Goal: Information Seeking & Learning: Learn about a topic

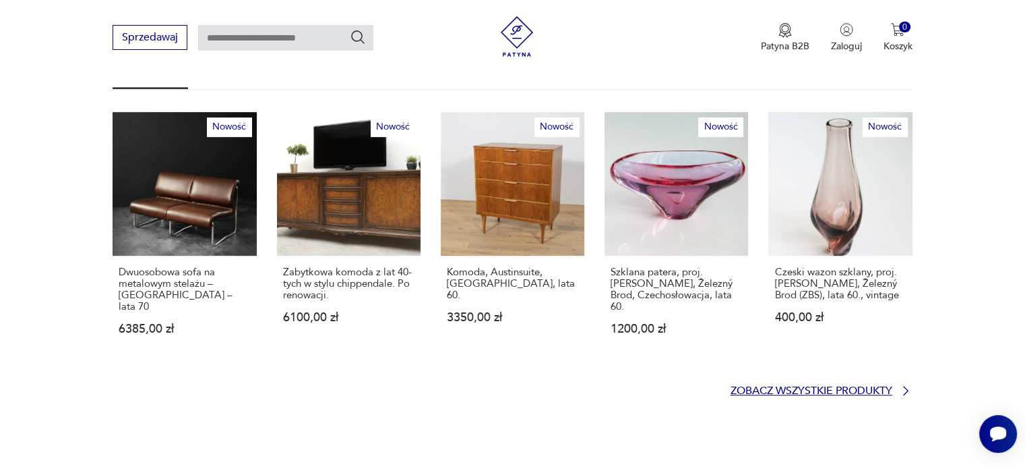
click at [800, 386] on p "Zobacz wszystkie produkty" at bounding box center [812, 390] width 162 height 9
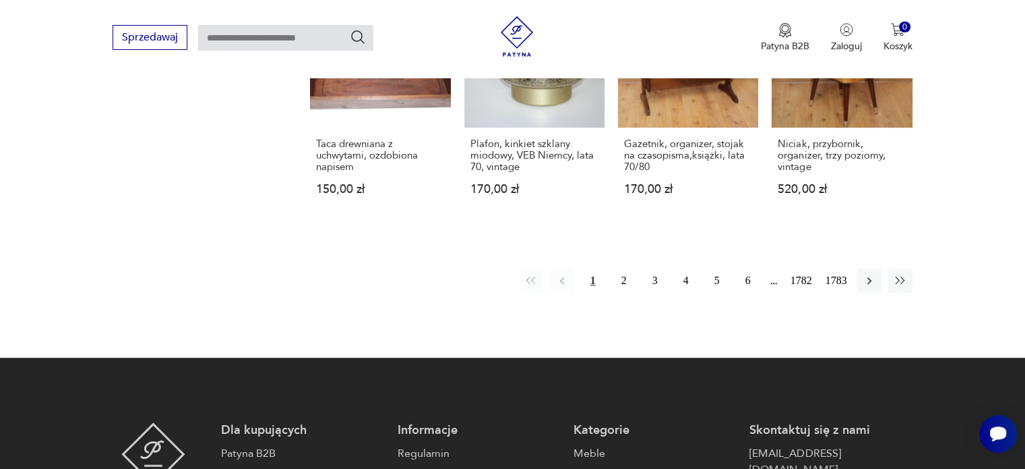
scroll to position [1273, 0]
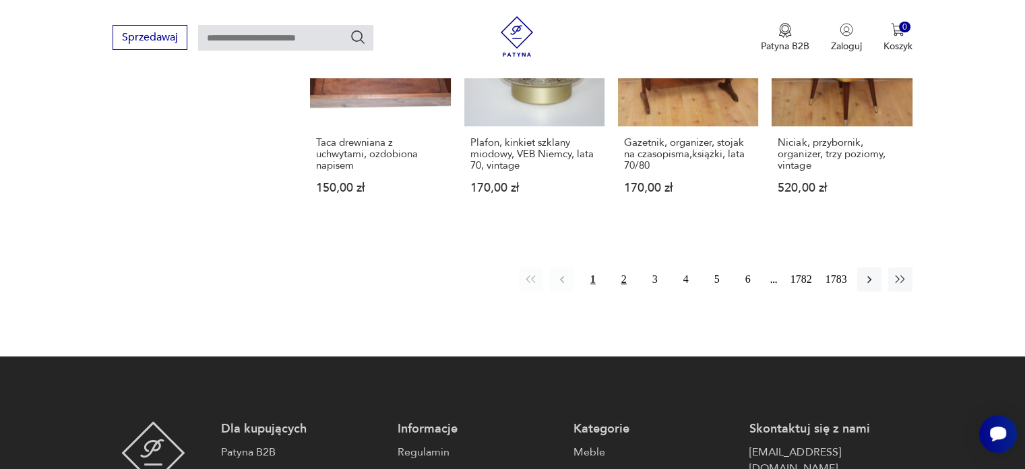
click at [624, 267] on button "2" at bounding box center [624, 279] width 24 height 24
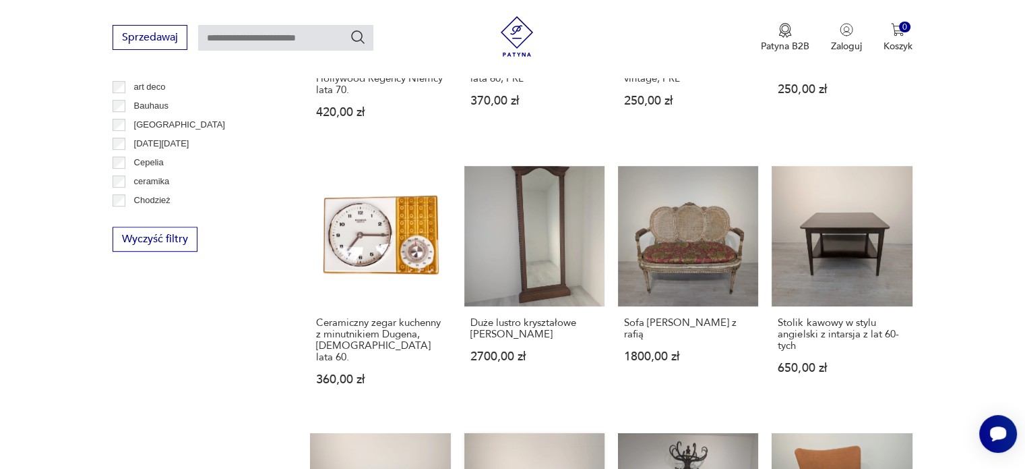
scroll to position [1118, 0]
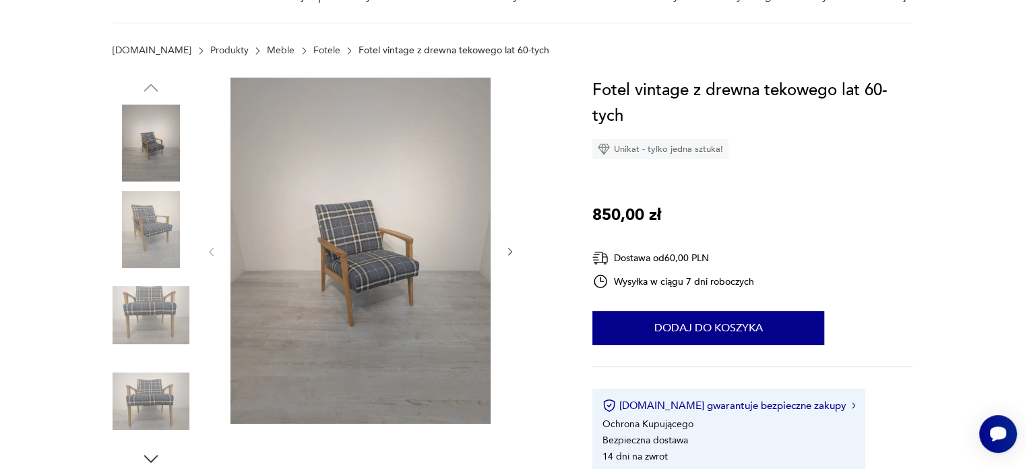
scroll to position [67, 0]
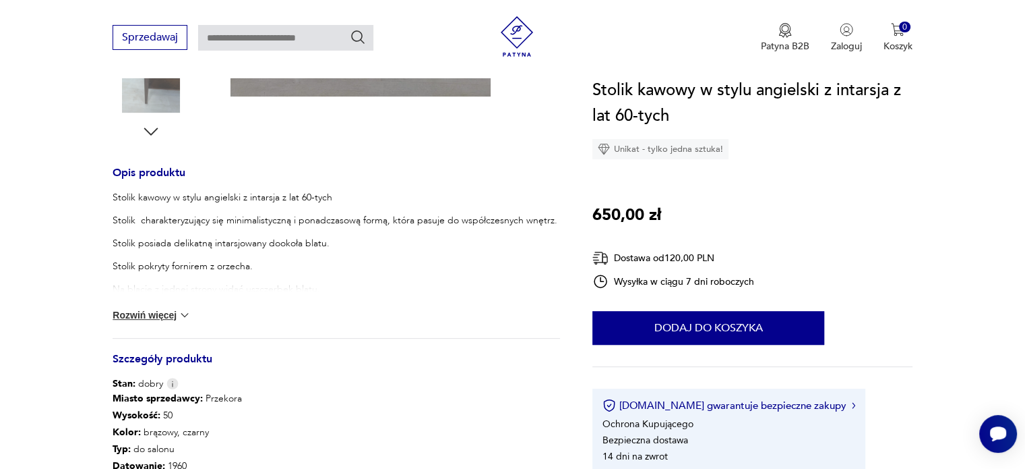
scroll to position [202, 0]
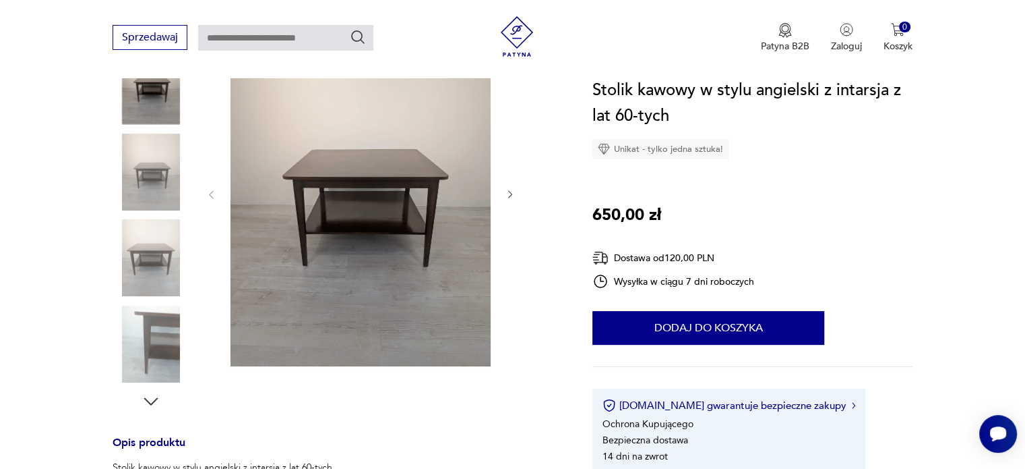
click at [505, 195] on icon "button" at bounding box center [510, 194] width 11 height 11
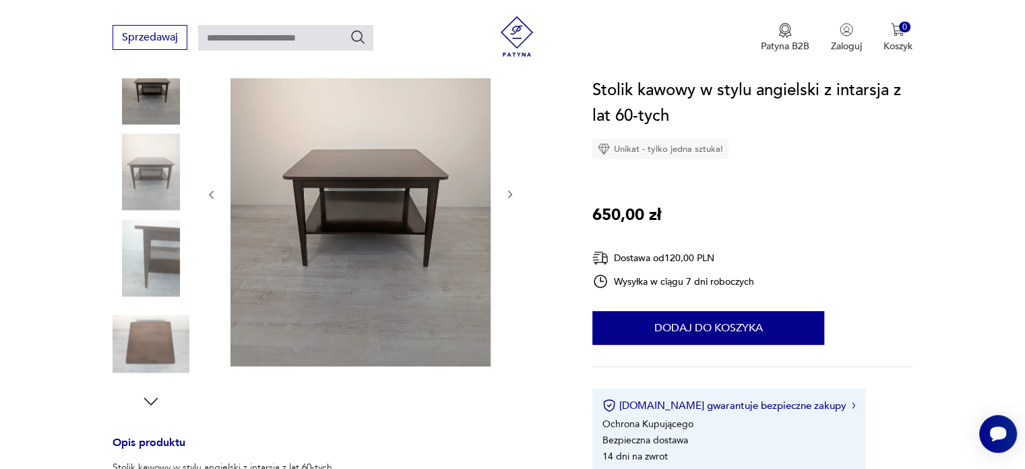
click at [505, 195] on icon "button" at bounding box center [510, 194] width 11 height 11
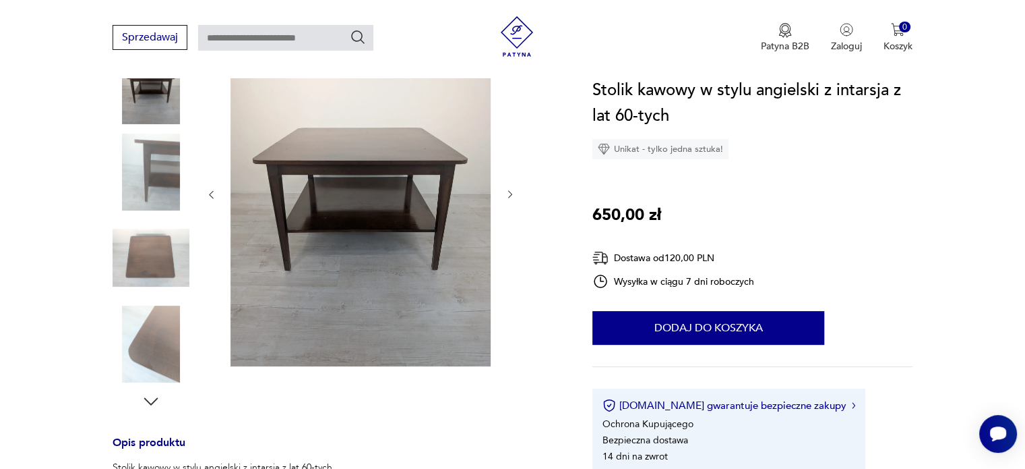
click at [505, 195] on icon "button" at bounding box center [510, 194] width 11 height 11
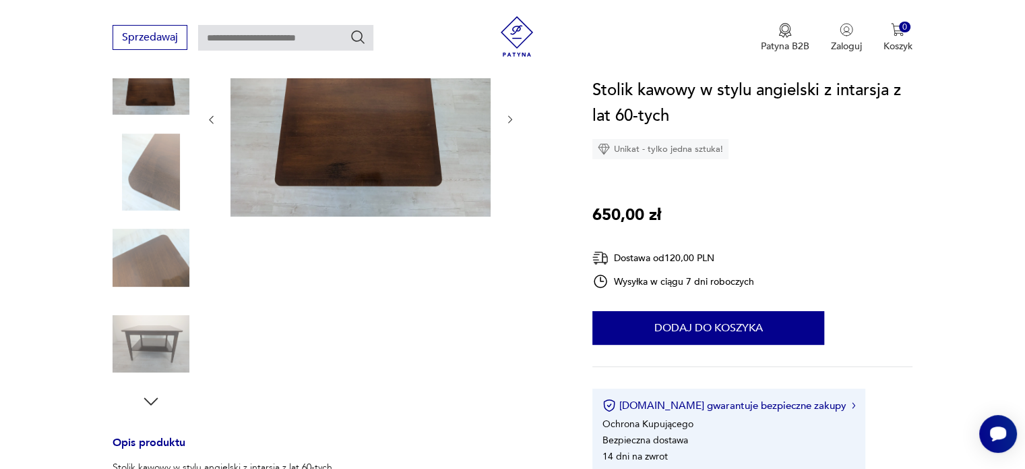
click at [504, 195] on div at bounding box center [361, 119] width 310 height 199
click at [359, 167] on img at bounding box center [361, 118] width 260 height 196
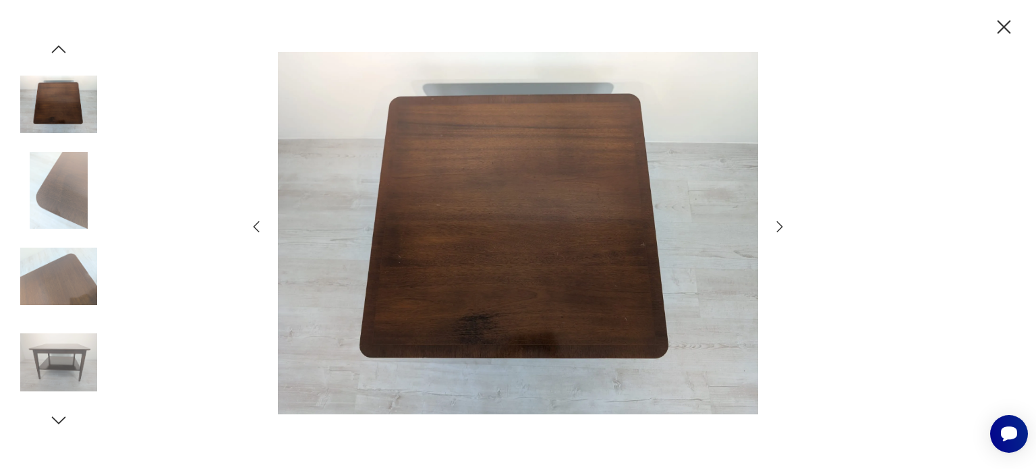
click at [775, 230] on icon "button" at bounding box center [779, 226] width 16 height 16
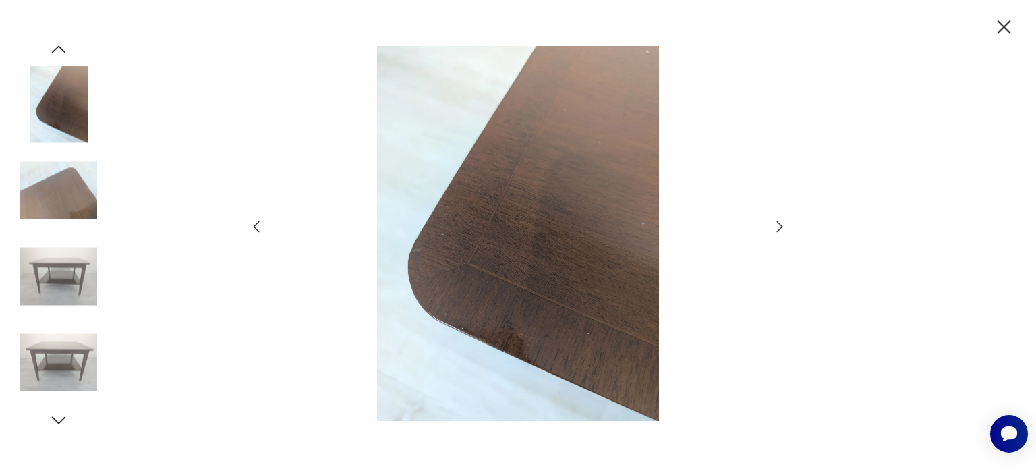
click at [775, 230] on icon "button" at bounding box center [779, 226] width 16 height 16
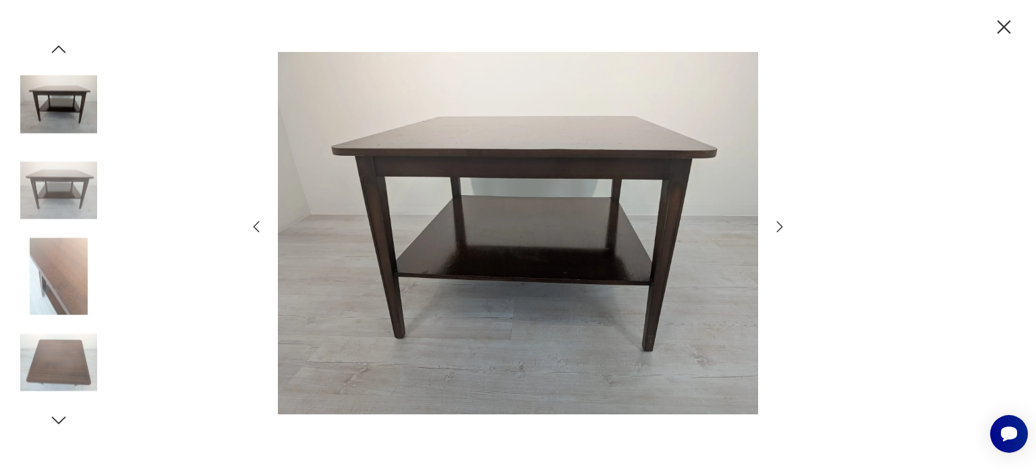
click at [775, 230] on icon "button" at bounding box center [779, 226] width 16 height 16
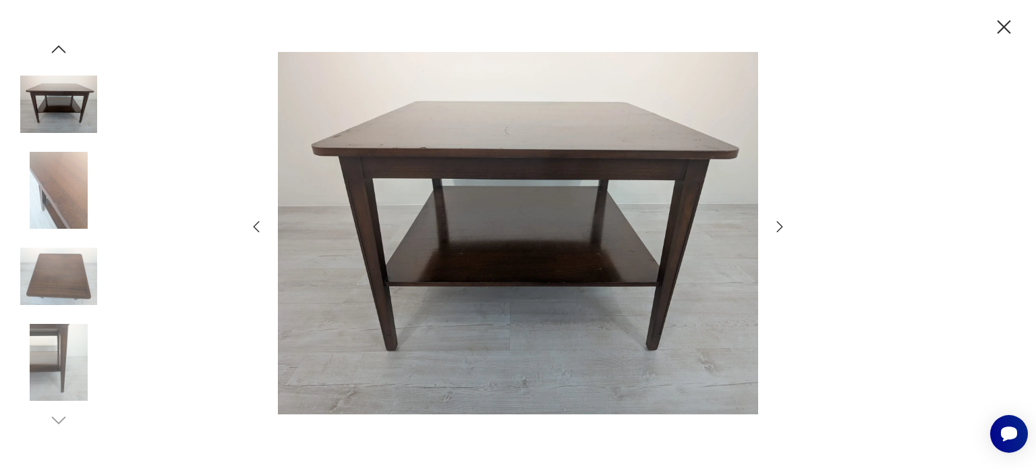
click at [775, 230] on icon "button" at bounding box center [779, 226] width 16 height 16
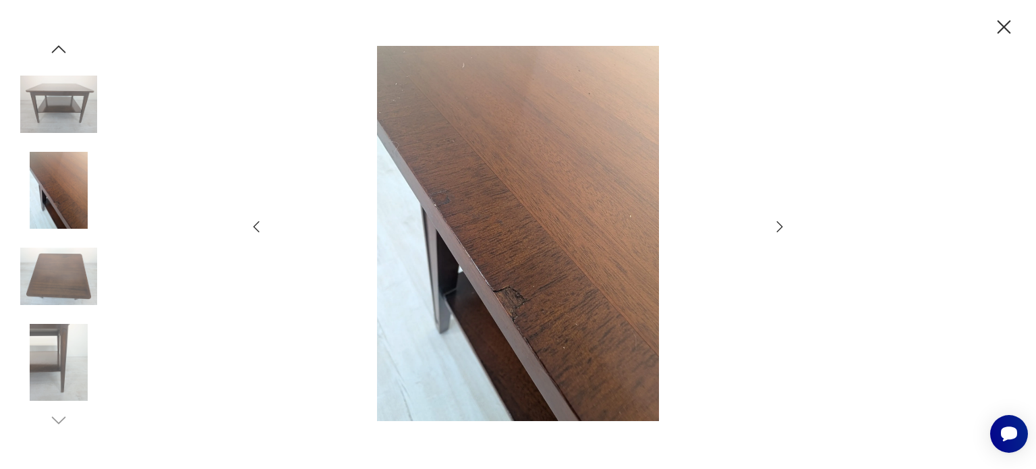
click at [775, 230] on icon "button" at bounding box center [779, 226] width 16 height 16
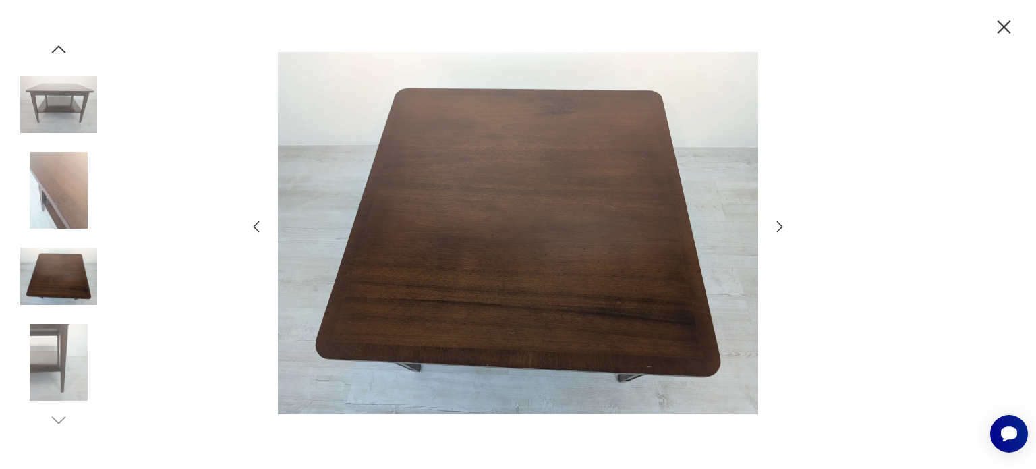
click at [775, 230] on icon "button" at bounding box center [779, 226] width 16 height 16
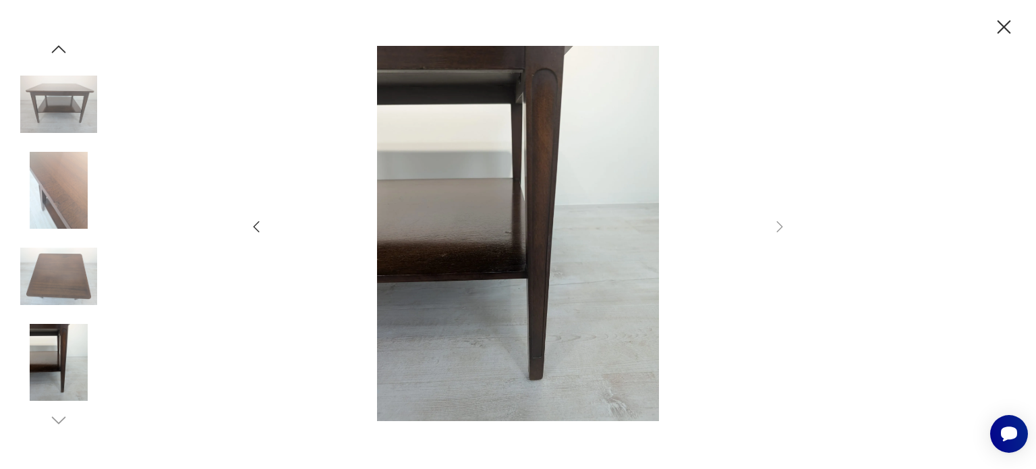
click at [995, 29] on icon "button" at bounding box center [1004, 28] width 24 height 24
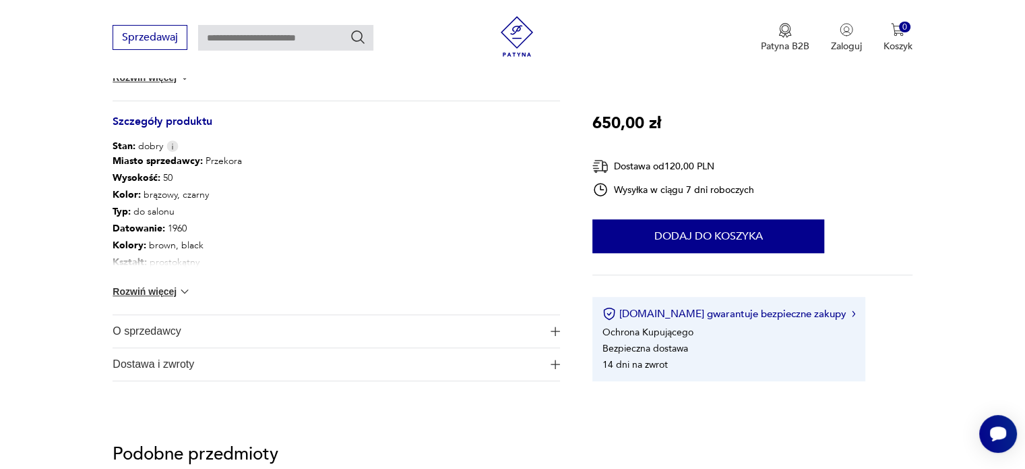
scroll to position [809, 0]
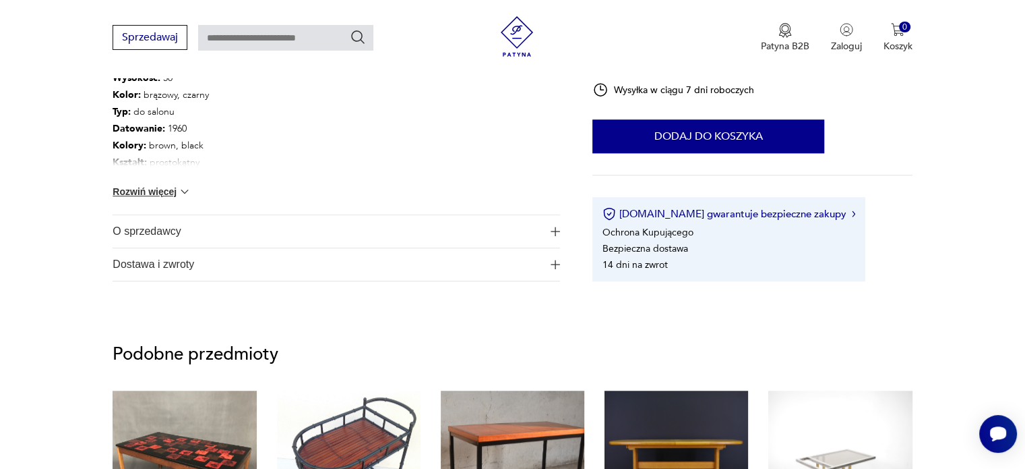
click at [146, 234] on span "O sprzedawcy" at bounding box center [327, 231] width 429 height 32
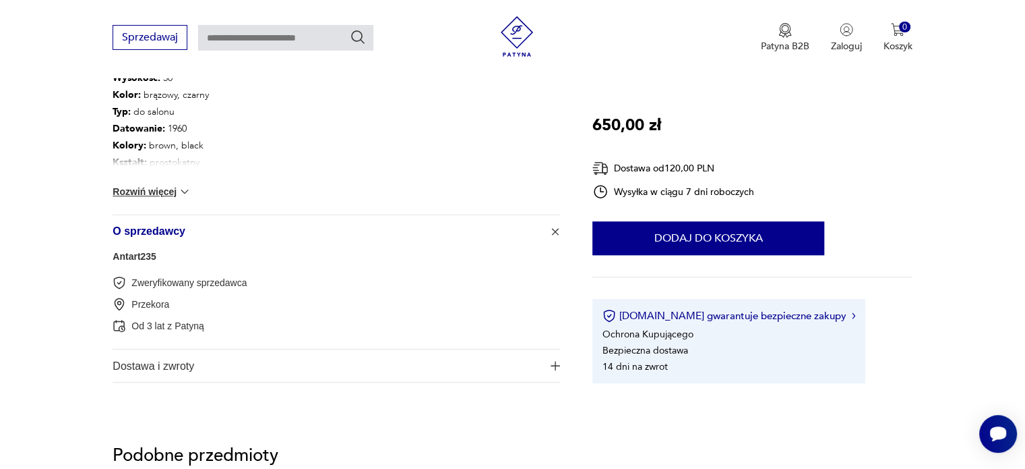
click at [143, 257] on link "Antart235" at bounding box center [135, 256] width 44 height 11
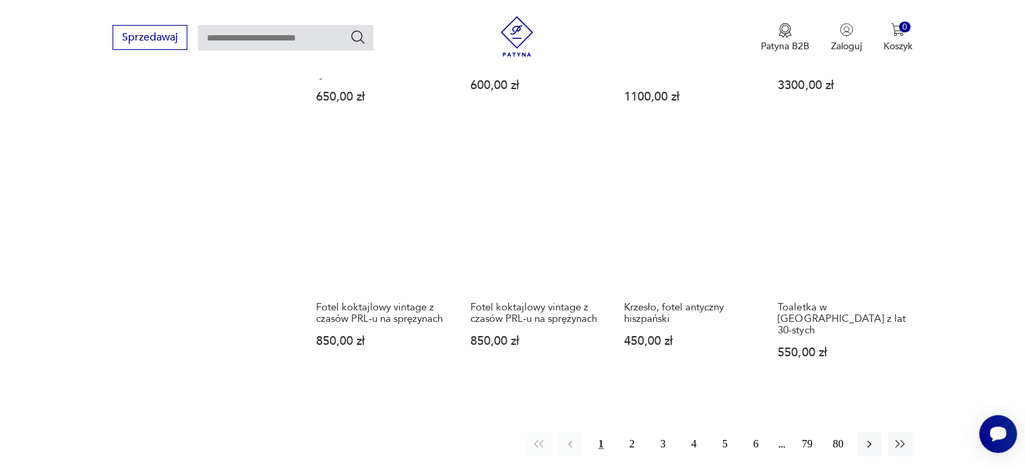
scroll to position [1222, 0]
